Goal: Transaction & Acquisition: Obtain resource

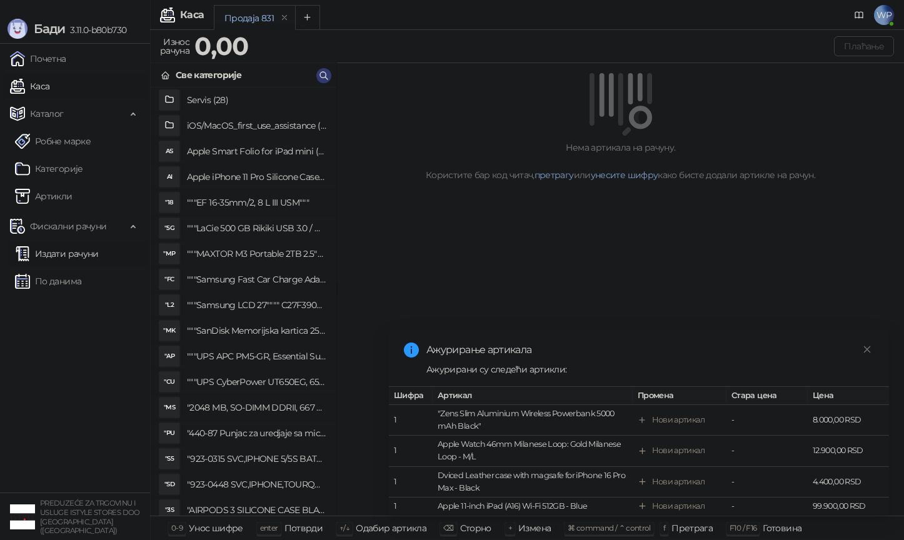
click at [89, 244] on link "Издати рачуни" at bounding box center [57, 253] width 84 height 25
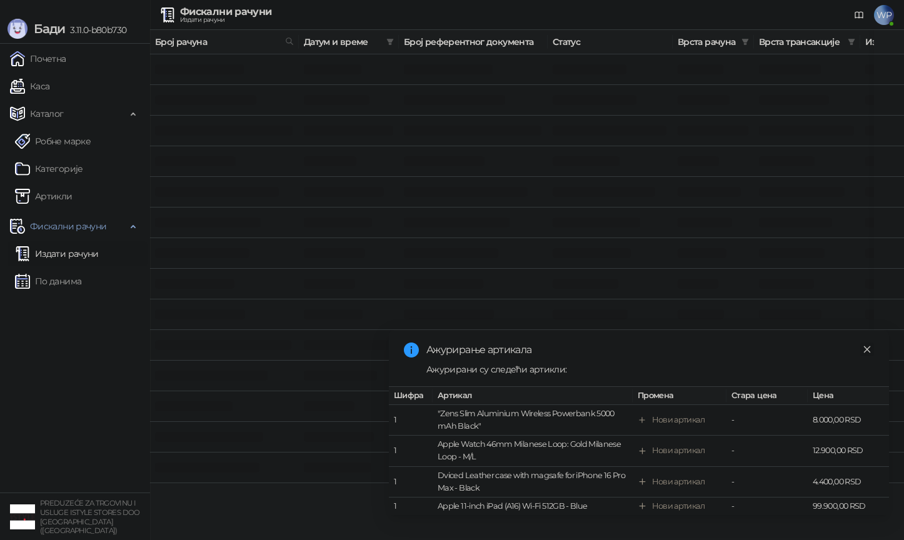
click at [865, 348] on icon "close" at bounding box center [867, 349] width 7 height 7
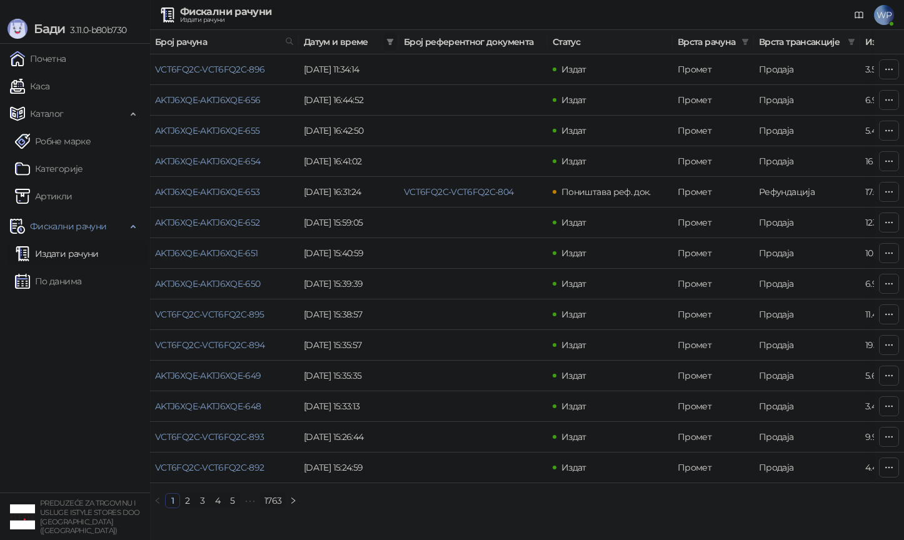
click at [391, 43] on icon "filter" at bounding box center [390, 42] width 8 height 8
click at [275, 77] on div at bounding box center [315, 69] width 151 height 20
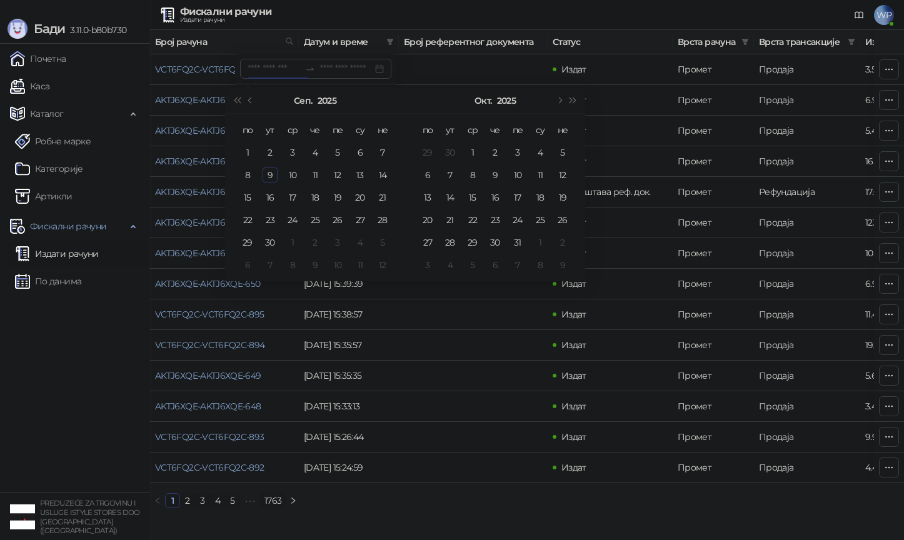
click at [258, 101] on div "Сеп. 2025" at bounding box center [315, 100] width 114 height 25
click at [256, 101] on button "Претходни месец (PageUp)" at bounding box center [251, 100] width 14 height 25
type input "**********"
click at [313, 222] on div "21" at bounding box center [315, 220] width 15 height 15
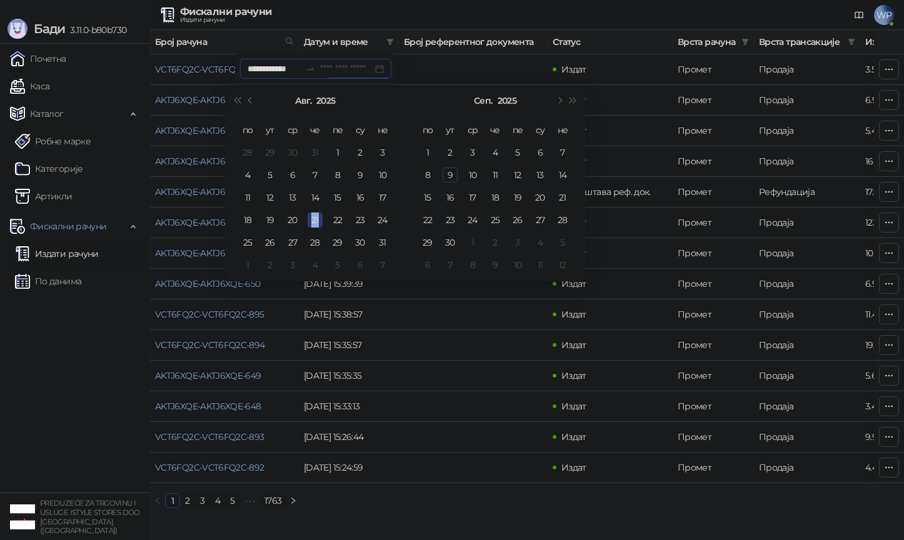
type input "**********"
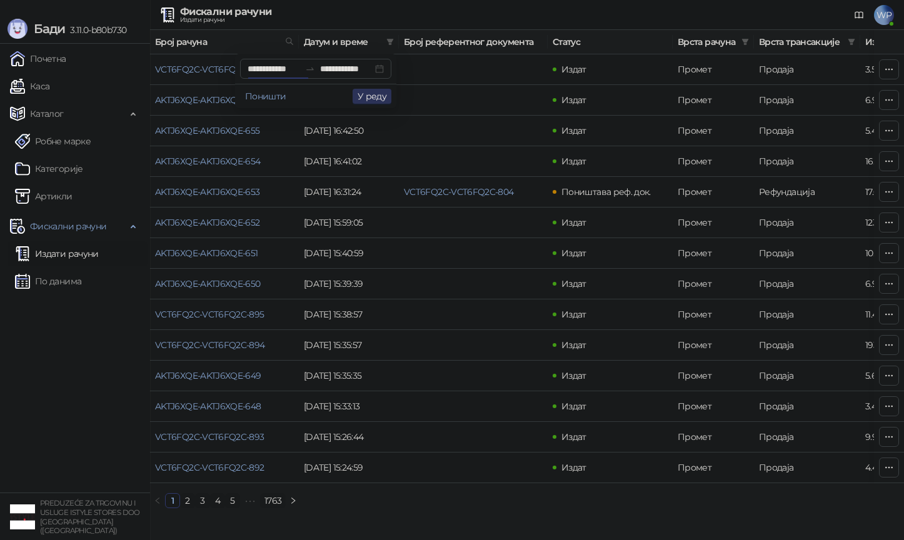
click at [368, 95] on button "У реду" at bounding box center [372, 96] width 39 height 15
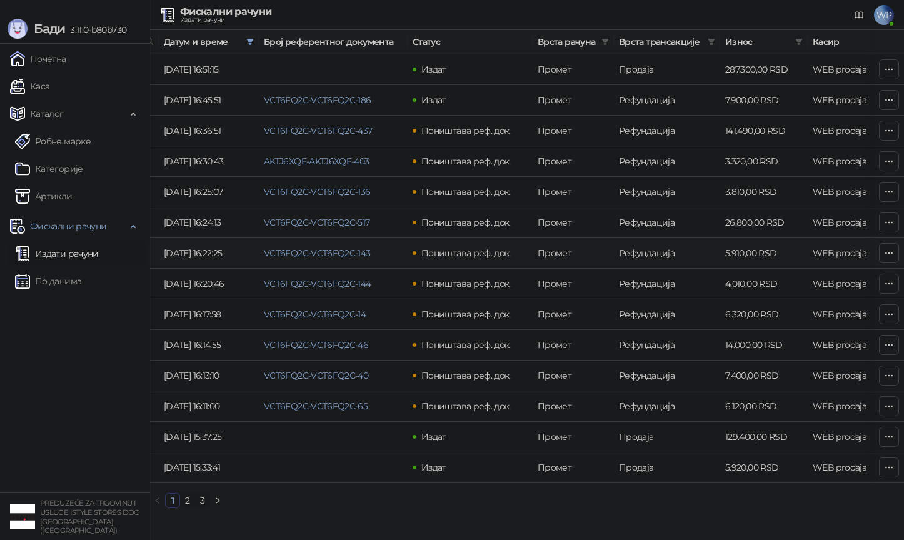
scroll to position [0, 119]
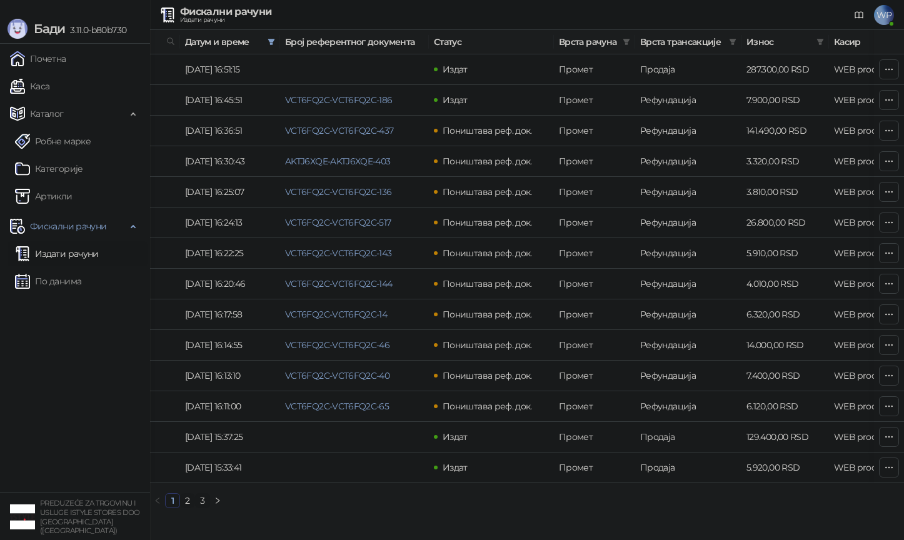
click at [186, 506] on link "2" at bounding box center [188, 501] width 14 height 14
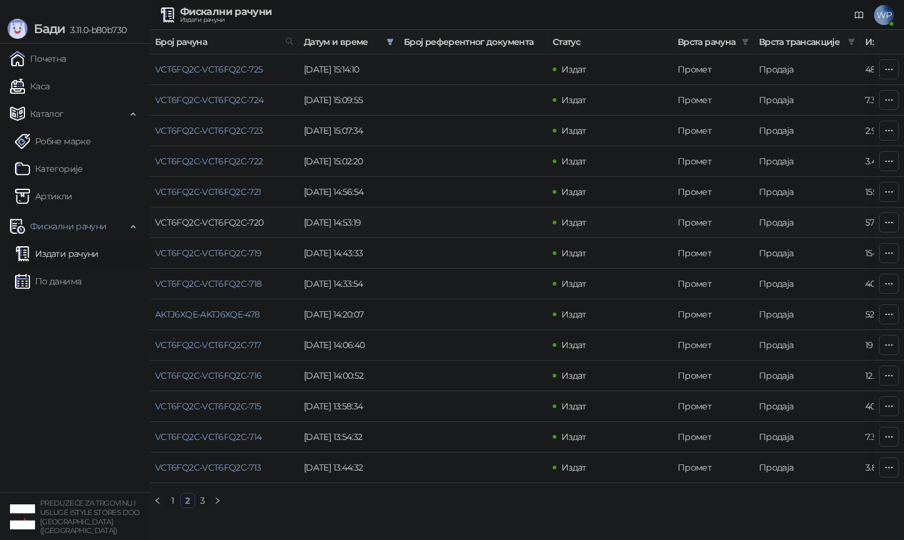
click at [236, 219] on link "VCT6FQ2C-VCT6FQ2C-720" at bounding box center [209, 222] width 109 height 11
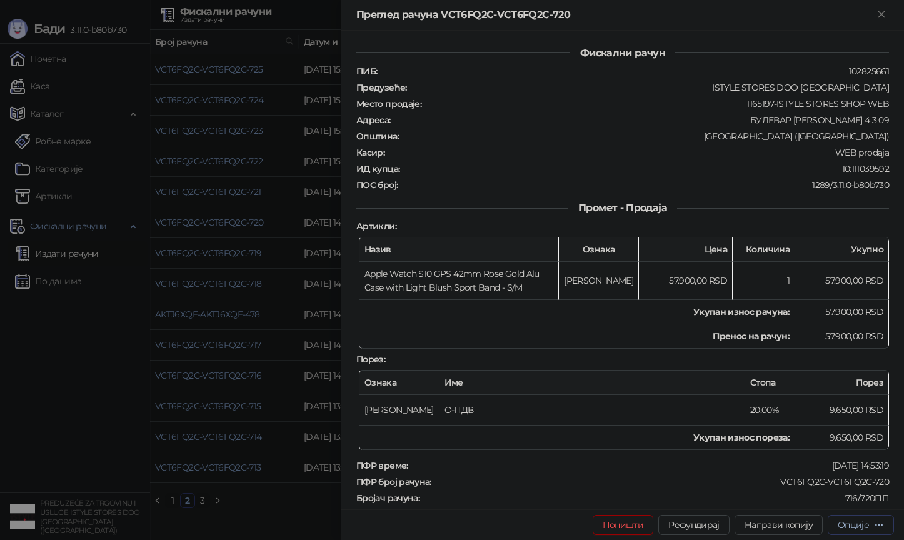
click at [839, 529] on div "Опције" at bounding box center [853, 525] width 31 height 11
click at [835, 503] on span "Преузми у ПДФ формату" at bounding box center [808, 500] width 153 height 14
